Goal: Transaction & Acquisition: Purchase product/service

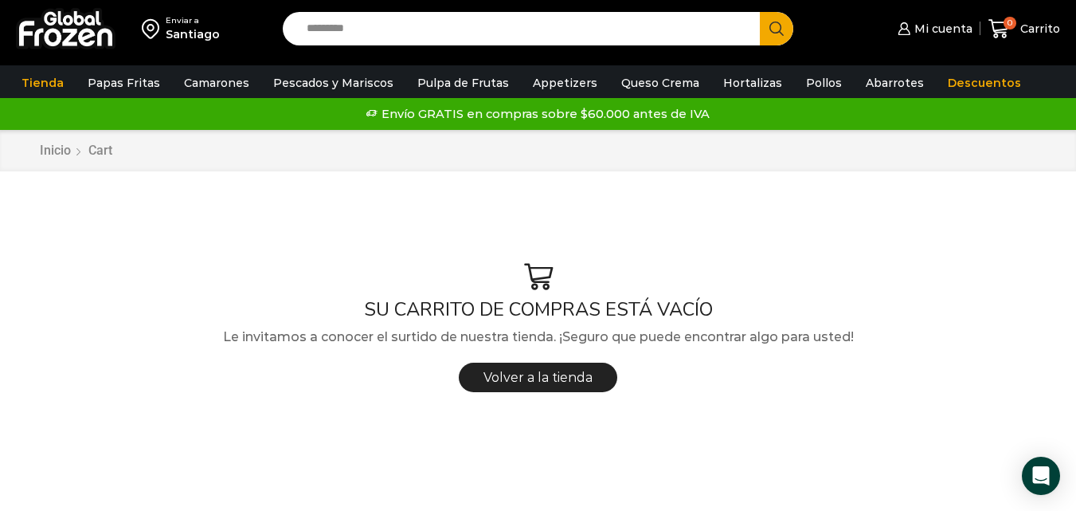
click at [382, 36] on input "Search input" at bounding box center [525, 28] width 453 height 33
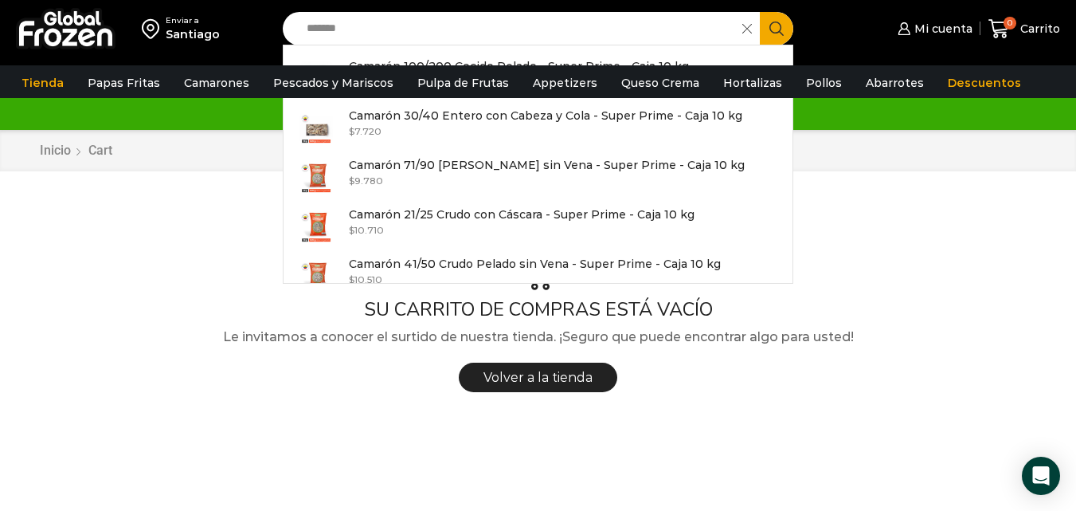
type input "*******"
click at [760, 12] on button "Search" at bounding box center [776, 28] width 33 height 33
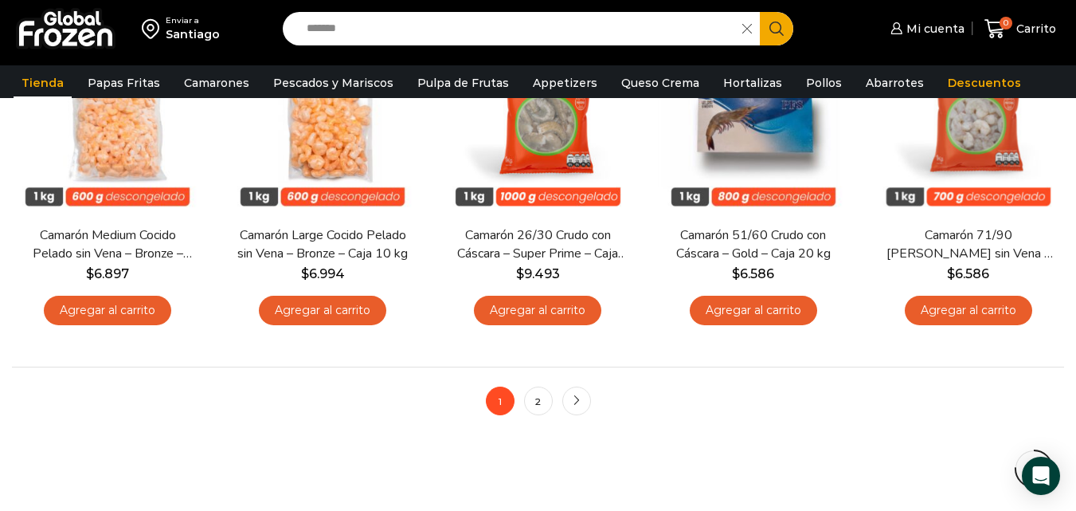
scroll to position [1354, 0]
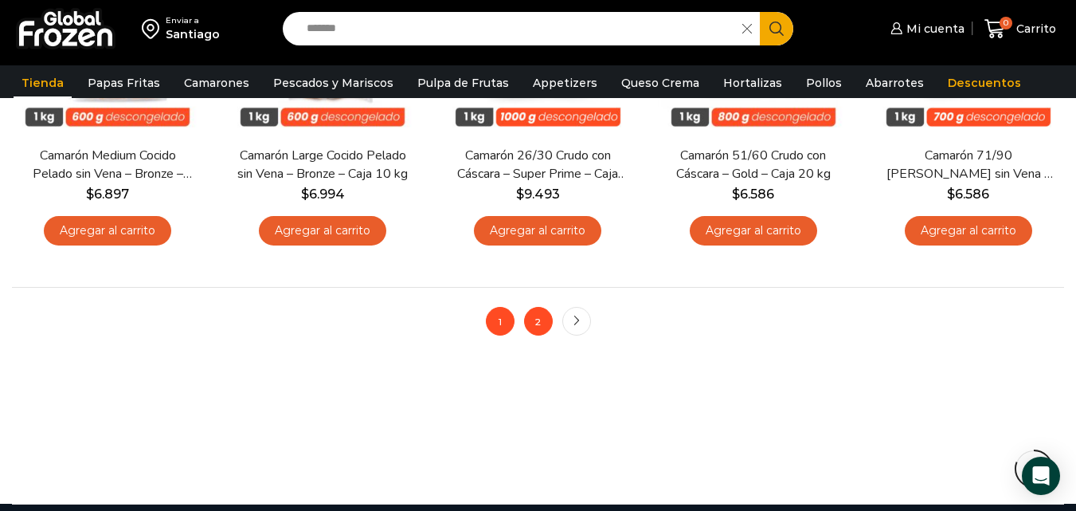
click at [528, 319] on link "2" at bounding box center [538, 321] width 29 height 29
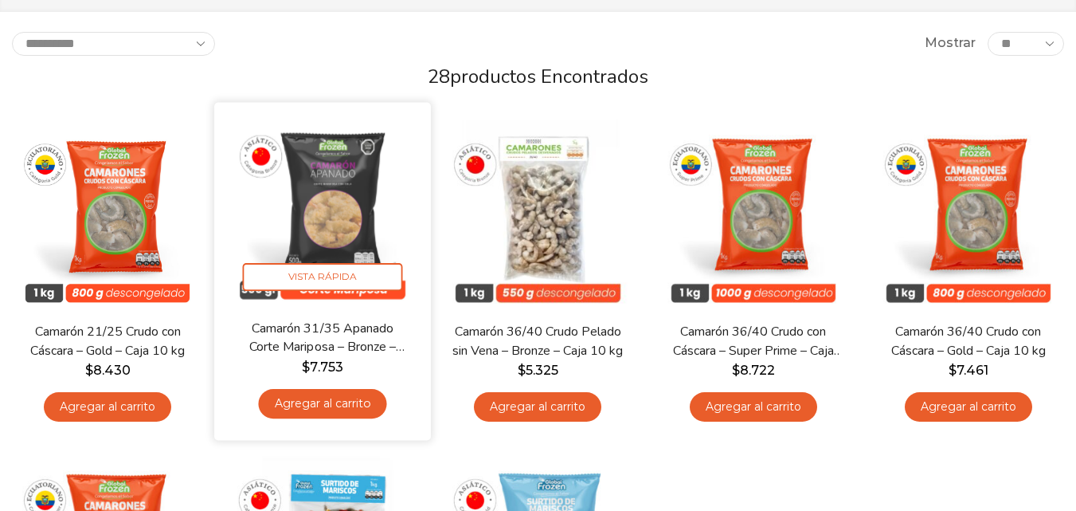
scroll to position [159, 0]
click at [379, 343] on link "Camarón 31/35 Apanado Corte Mariposa – Bronze – Caja 5 kg" at bounding box center [323, 337] width 174 height 37
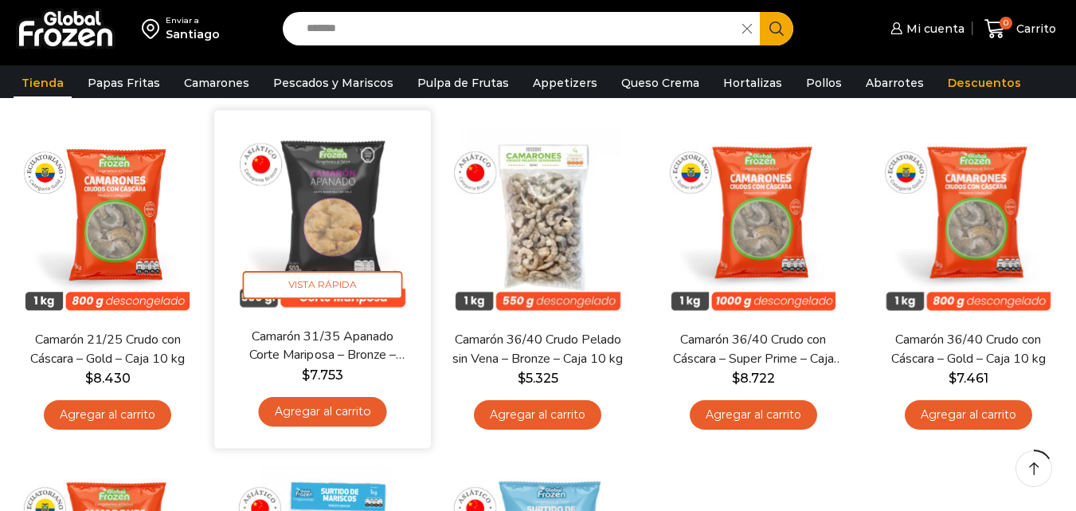
scroll to position [0, 0]
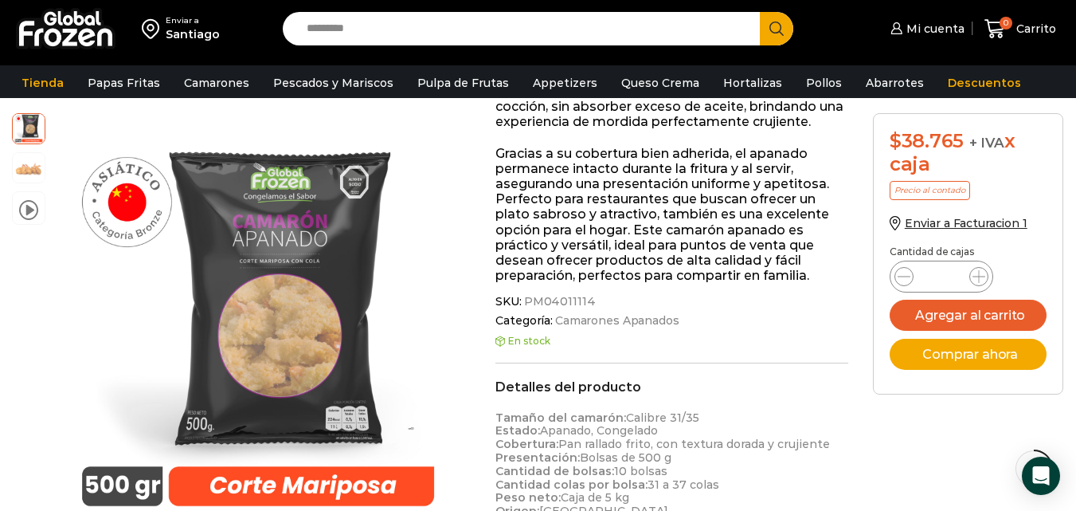
scroll to position [398, 0]
